Goal: Transaction & Acquisition: Purchase product/service

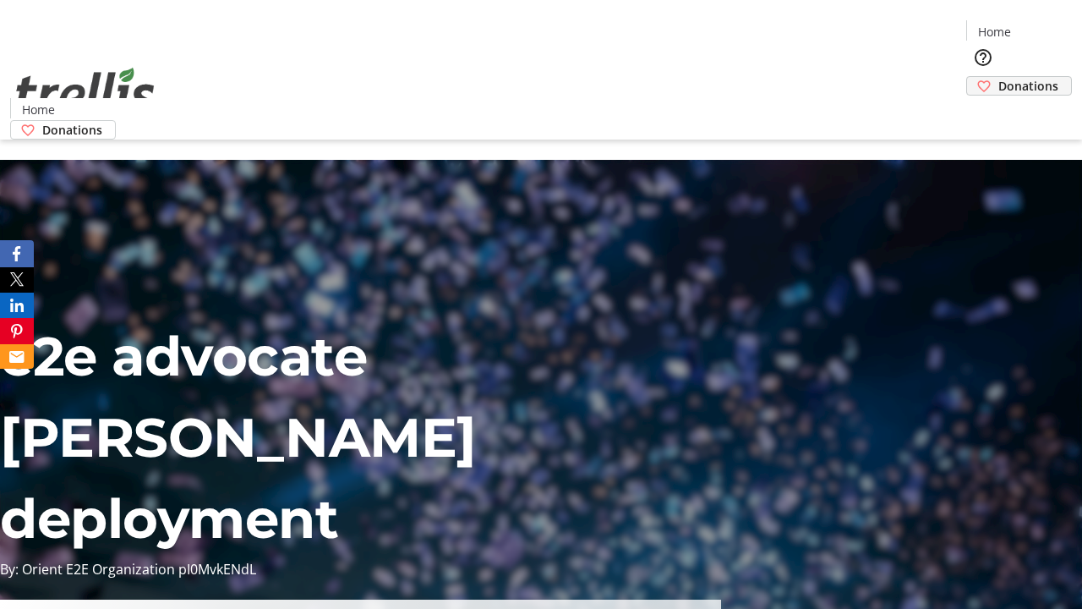
click at [998, 77] on span "Donations" at bounding box center [1028, 86] width 60 height 18
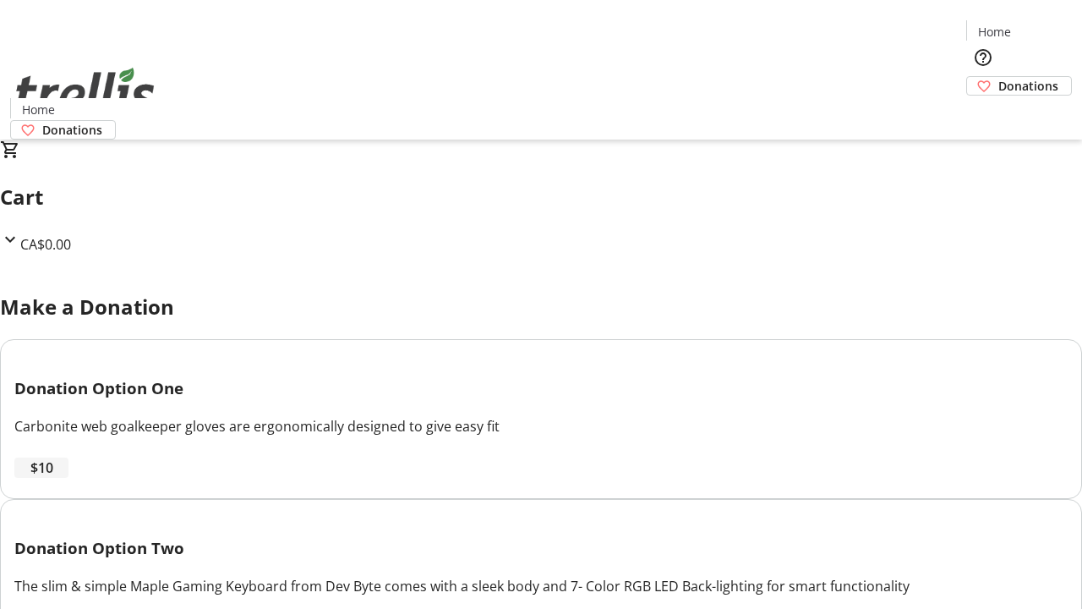
click at [53, 478] on span "$10" at bounding box center [41, 467] width 23 height 20
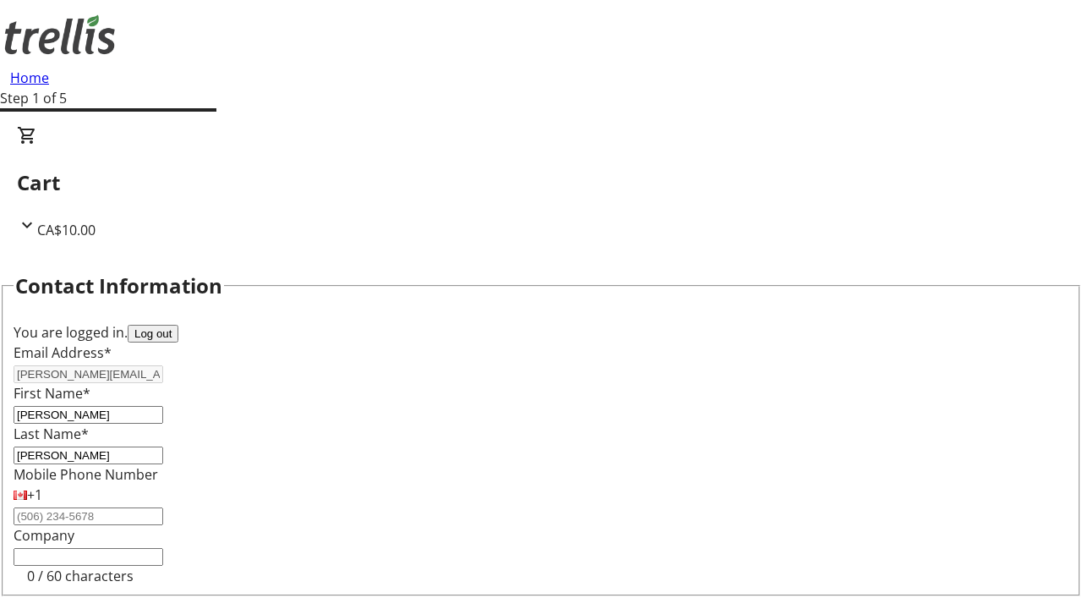
select select "CA"
type input "[STREET_ADDRESS][PERSON_NAME]"
type input "Kelowna"
select select "BC"
type input "Kelowna"
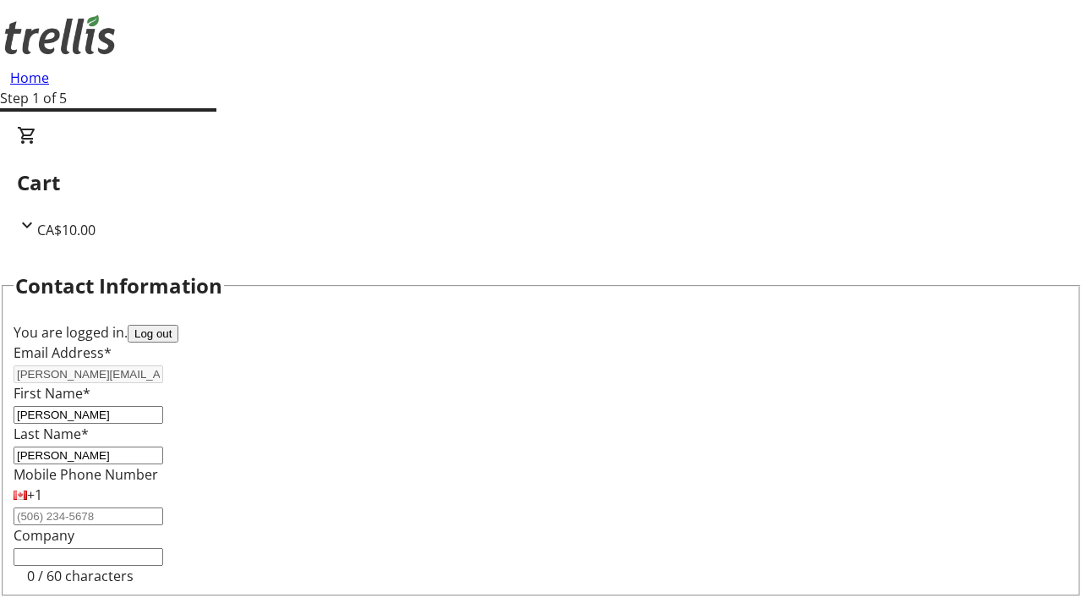
type input "V1Y 0C2"
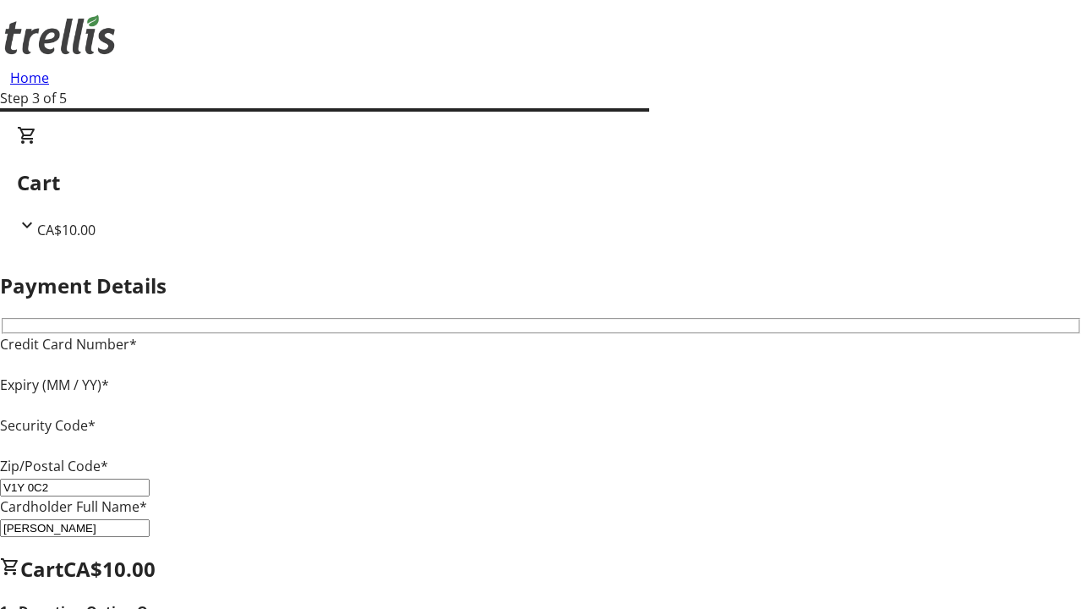
type input "V1Y 0C2"
